Goal: Task Accomplishment & Management: Use online tool/utility

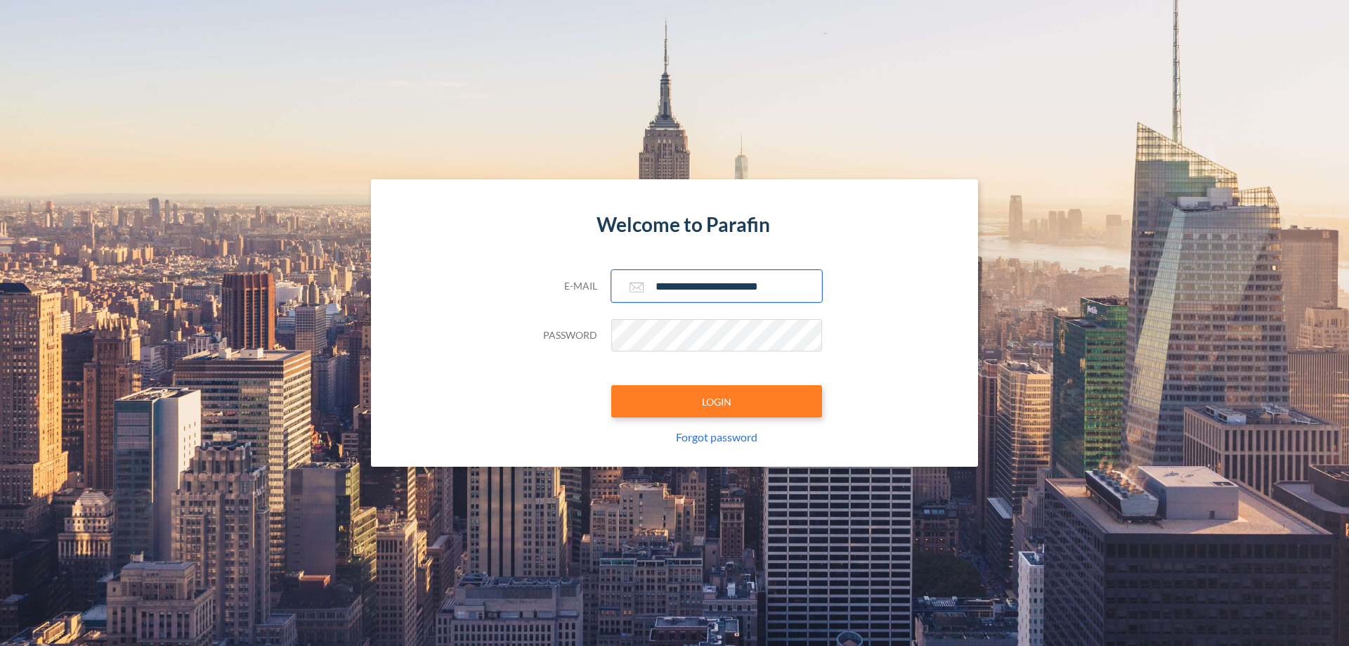
type input "**********"
click at [717, 401] on button "LOGIN" at bounding box center [716, 401] width 211 height 32
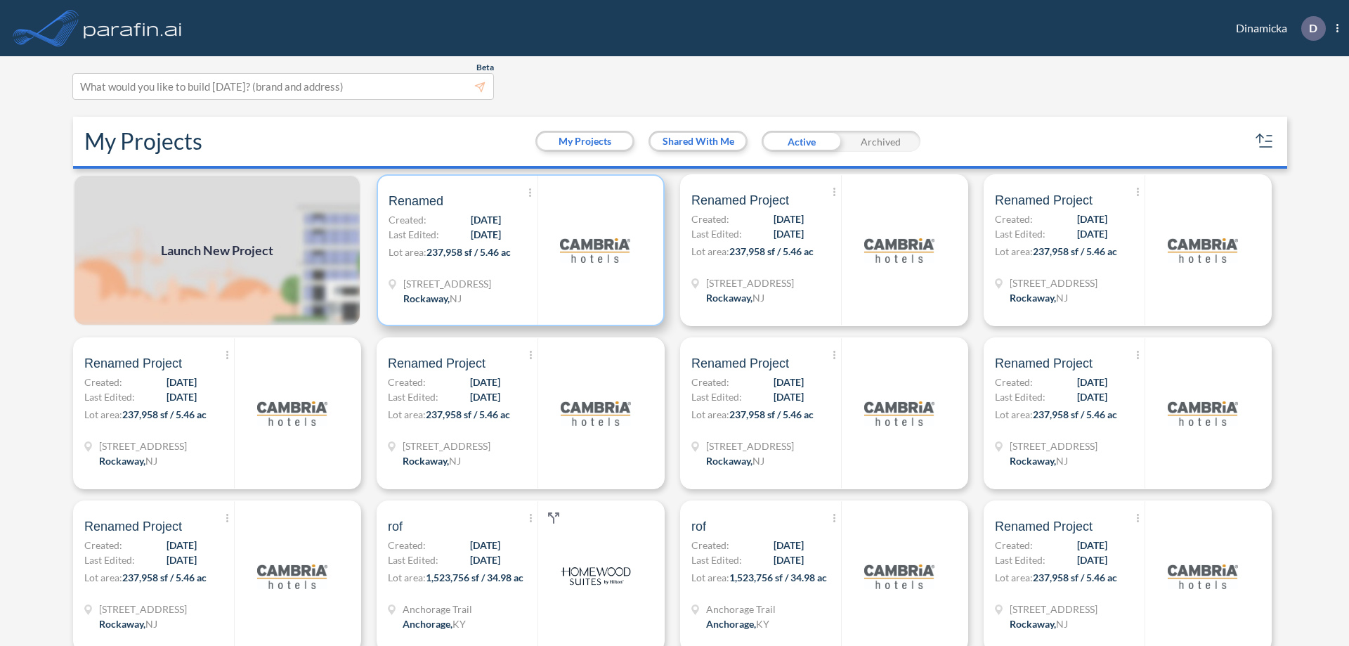
scroll to position [4, 0]
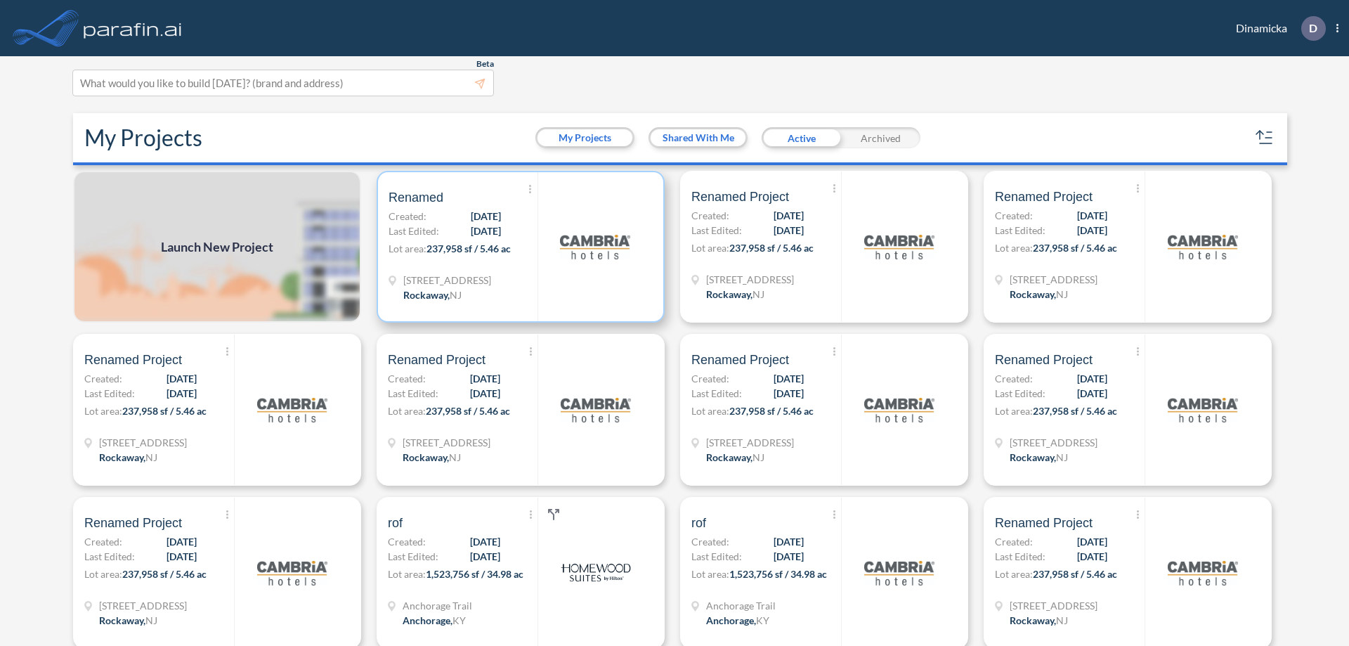
click at [518, 247] on p "Lot area: 237,958 sf / 5.46 ac" at bounding box center [462, 251] width 149 height 20
